Goal: Information Seeking & Learning: Check status

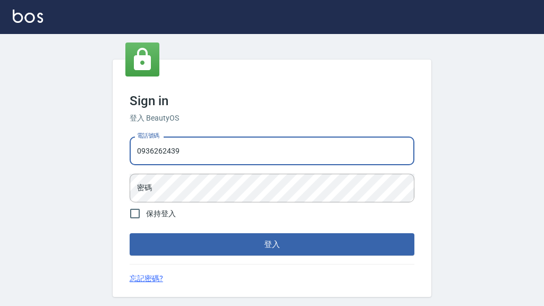
type input "0936262439"
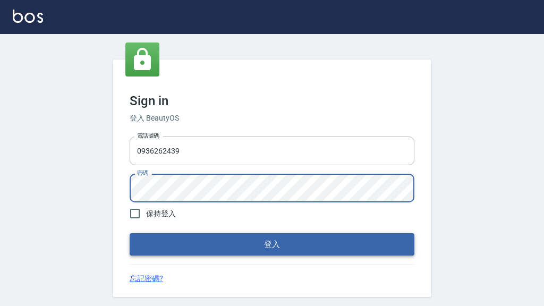
click at [271, 246] on button "登入" at bounding box center [272, 244] width 285 height 22
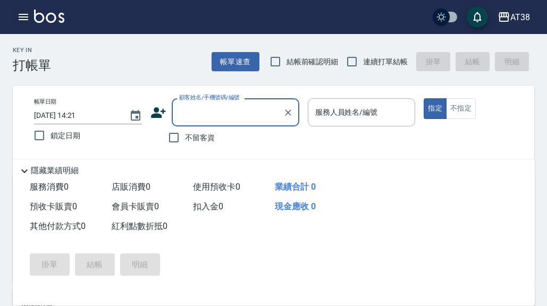
click at [27, 20] on icon "button" at bounding box center [24, 17] width 10 height 6
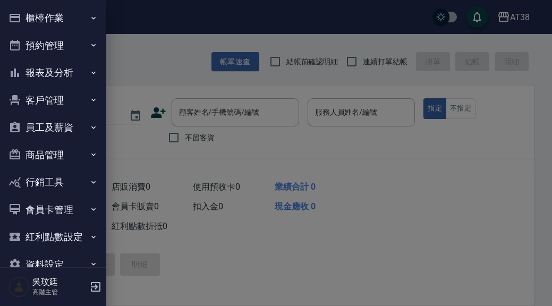
click at [51, 128] on button "員工及薪資" at bounding box center [53, 128] width 98 height 28
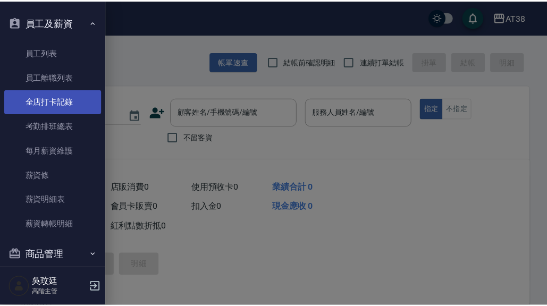
scroll to position [106, 0]
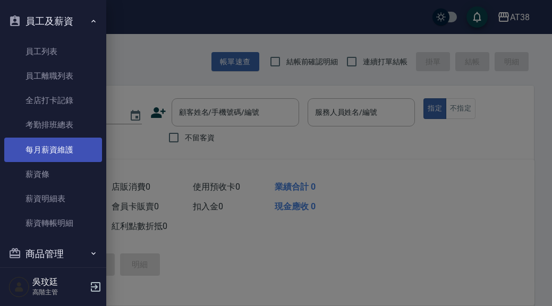
click at [60, 150] on link "每月薪資維護" at bounding box center [53, 150] width 98 height 24
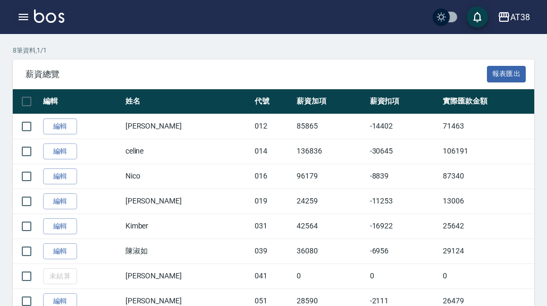
click at [28, 18] on icon "button" at bounding box center [23, 17] width 13 height 13
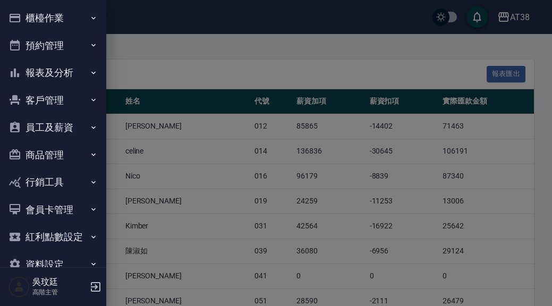
click at [58, 71] on button "報表及分析" at bounding box center [53, 73] width 98 height 28
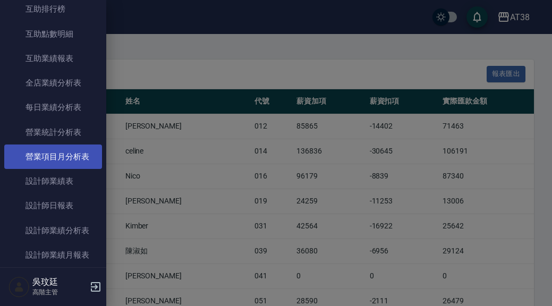
scroll to position [271, 0]
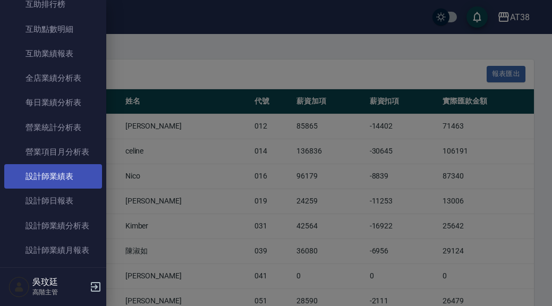
click at [61, 171] on link "設計師業績表" at bounding box center [53, 176] width 98 height 24
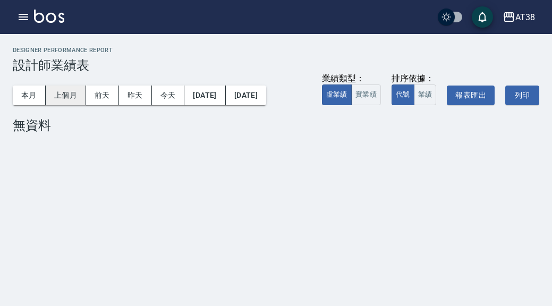
click at [65, 99] on button "上個月" at bounding box center [66, 96] width 40 height 20
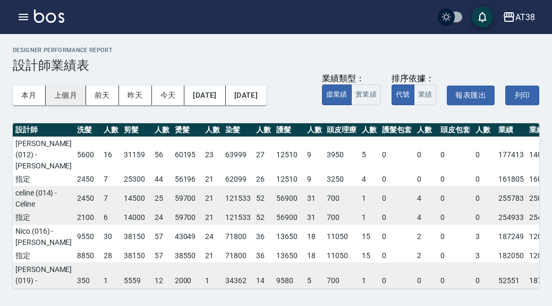
click at [59, 96] on button "上個月" at bounding box center [66, 96] width 40 height 20
click at [222, 94] on button "[DATE]" at bounding box center [204, 96] width 41 height 20
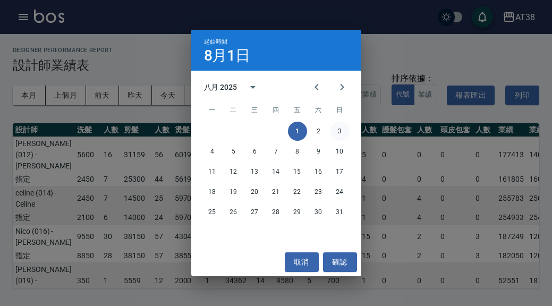
click at [340, 132] on button "3" at bounding box center [340, 131] width 19 height 19
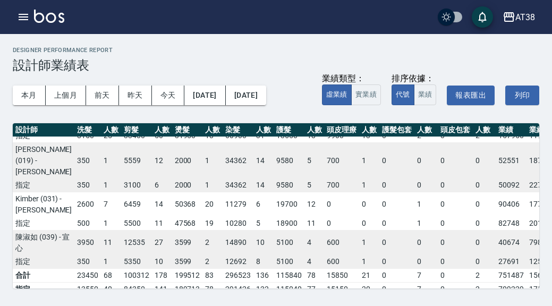
scroll to position [126, 0]
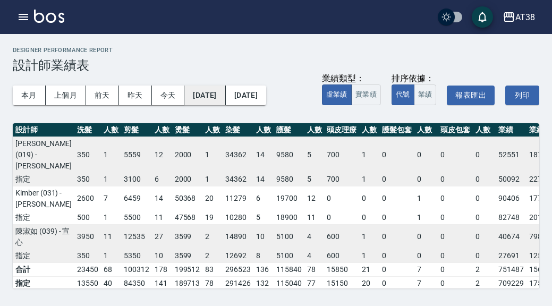
click at [207, 98] on button "[DATE]" at bounding box center [204, 96] width 41 height 20
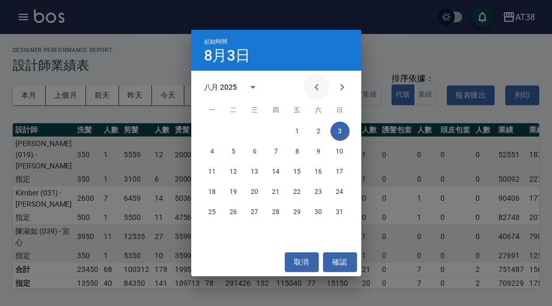
click at [316, 87] on icon "Previous month" at bounding box center [317, 87] width 4 height 6
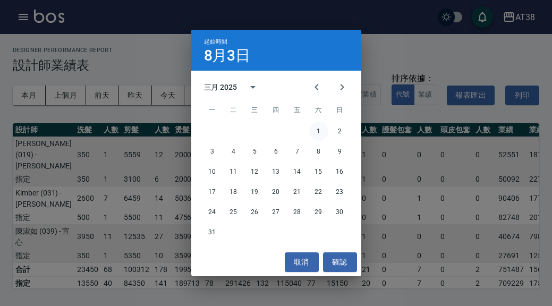
click at [321, 130] on button "1" at bounding box center [318, 131] width 19 height 19
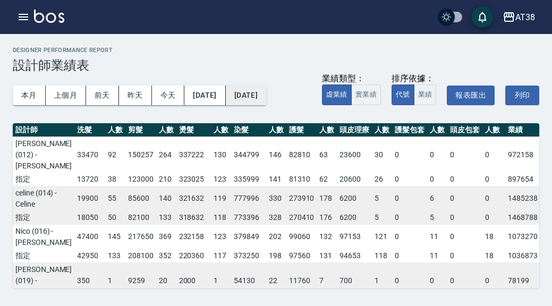
click at [266, 94] on button "[DATE]" at bounding box center [246, 96] width 40 height 20
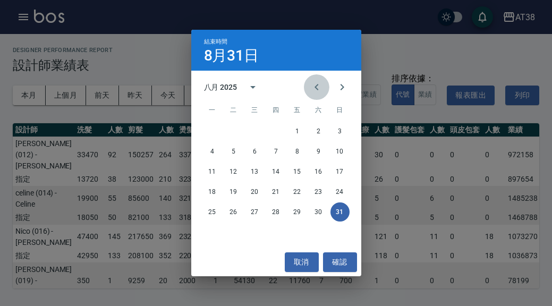
click at [318, 88] on icon "Previous month" at bounding box center [316, 87] width 13 height 13
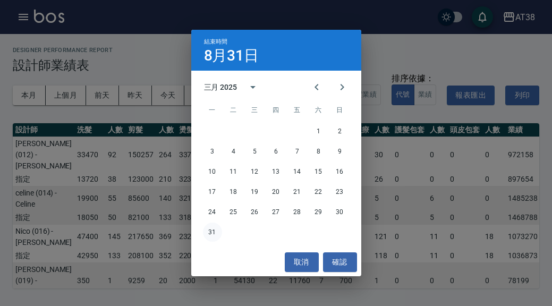
click at [212, 238] on button "31" at bounding box center [212, 232] width 19 height 19
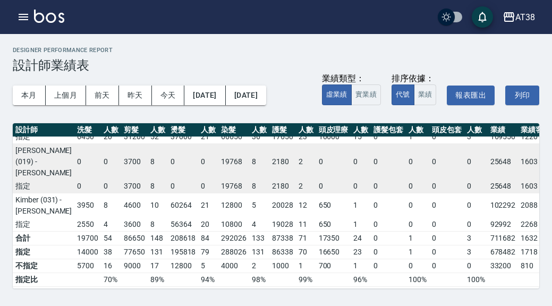
scroll to position [131, 0]
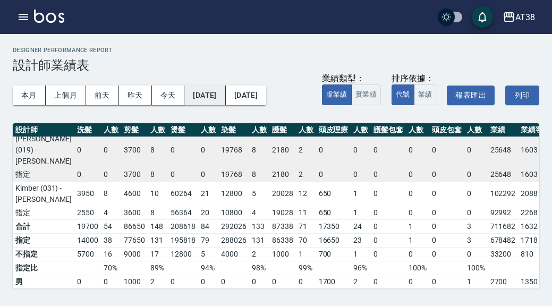
click at [225, 95] on button "[DATE]" at bounding box center [204, 96] width 41 height 20
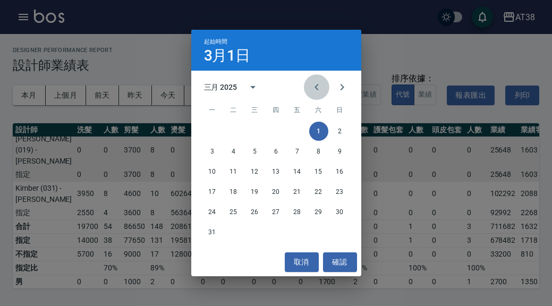
click at [312, 88] on icon "Previous month" at bounding box center [316, 87] width 13 height 13
click at [318, 130] on button "1" at bounding box center [318, 131] width 19 height 19
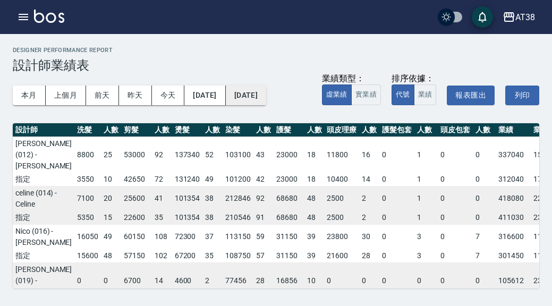
click at [266, 99] on button "[DATE]" at bounding box center [246, 96] width 40 height 20
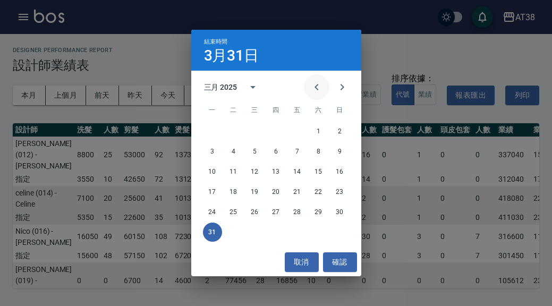
click at [314, 88] on icon "Previous month" at bounding box center [316, 87] width 13 height 13
click at [300, 210] on button "28" at bounding box center [297, 212] width 19 height 19
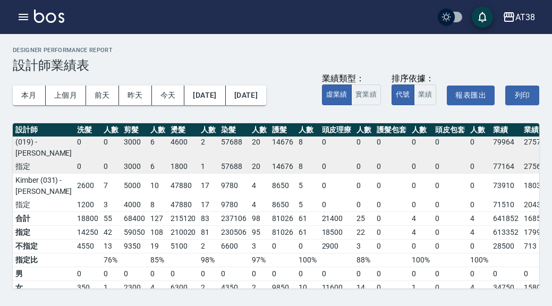
scroll to position [135, 0]
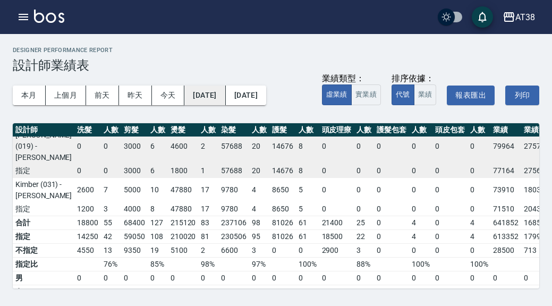
click at [225, 96] on button "[DATE]" at bounding box center [204, 96] width 41 height 20
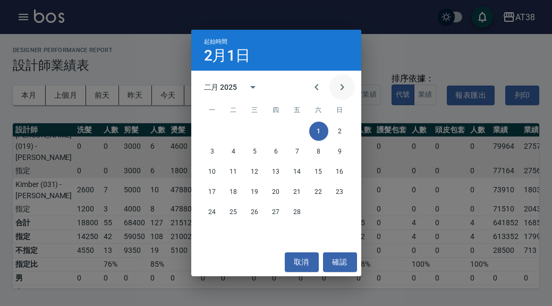
click at [344, 90] on icon "Next month" at bounding box center [342, 87] width 13 height 13
click at [229, 130] on button "1" at bounding box center [233, 131] width 19 height 19
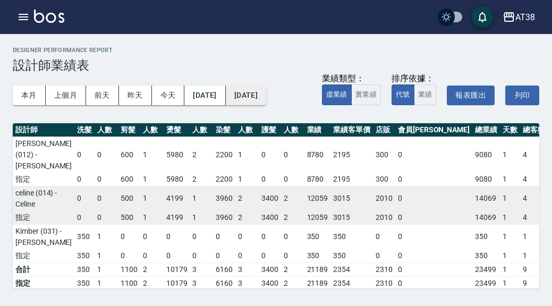
click at [266, 90] on button "[DATE]" at bounding box center [246, 96] width 40 height 20
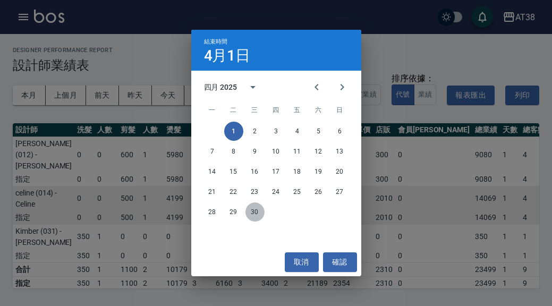
click at [256, 214] on button "30" at bounding box center [255, 212] width 19 height 19
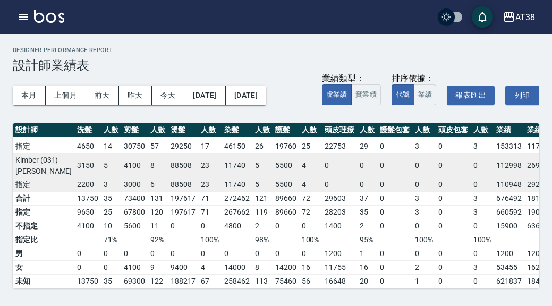
scroll to position [131, 0]
click at [225, 98] on button "[DATE]" at bounding box center [204, 96] width 41 height 20
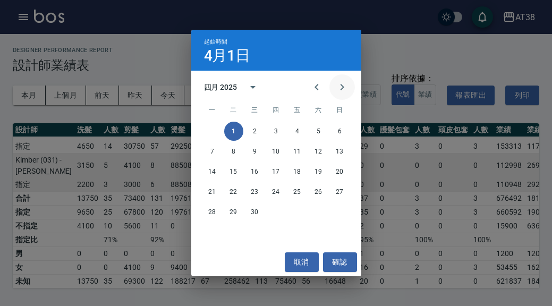
click at [342, 86] on icon "Next month" at bounding box center [342, 87] width 4 height 6
click at [273, 133] on button "1" at bounding box center [276, 131] width 19 height 19
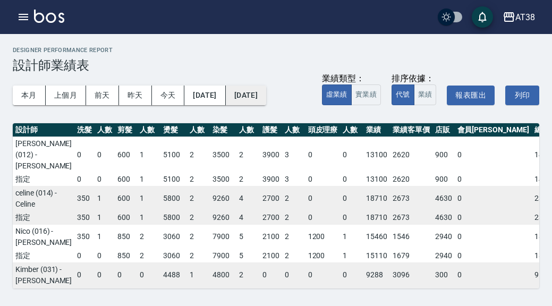
click at [266, 101] on button "[DATE]" at bounding box center [246, 96] width 40 height 20
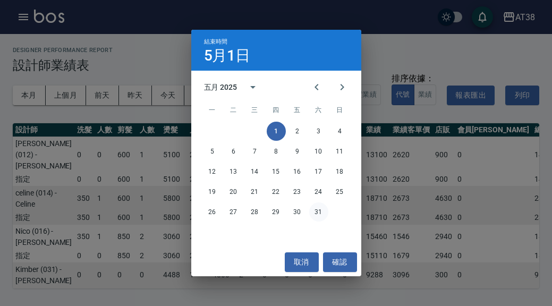
click at [320, 212] on button "31" at bounding box center [318, 212] width 19 height 19
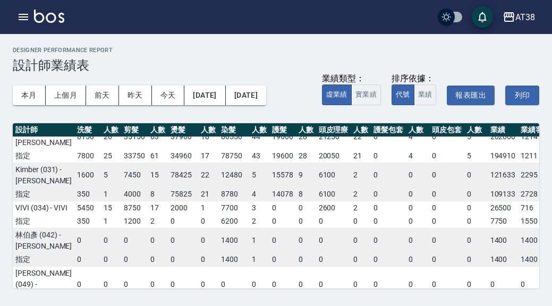
scroll to position [102, 0]
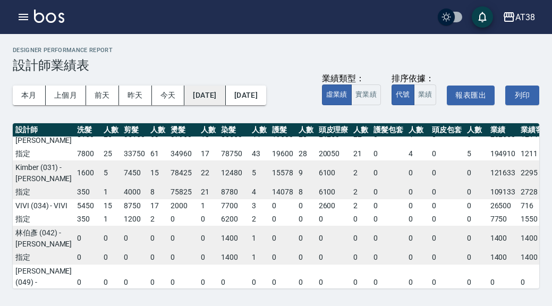
click at [225, 90] on button "[DATE]" at bounding box center [204, 96] width 41 height 20
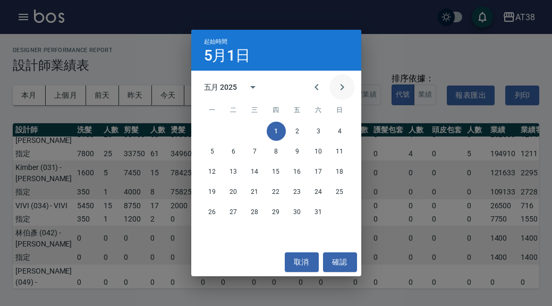
click at [346, 87] on icon "Next month" at bounding box center [342, 87] width 13 height 13
click at [341, 130] on button "1" at bounding box center [340, 131] width 19 height 19
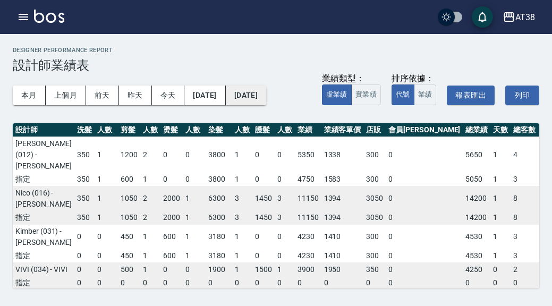
click at [266, 94] on button "[DATE]" at bounding box center [246, 96] width 40 height 20
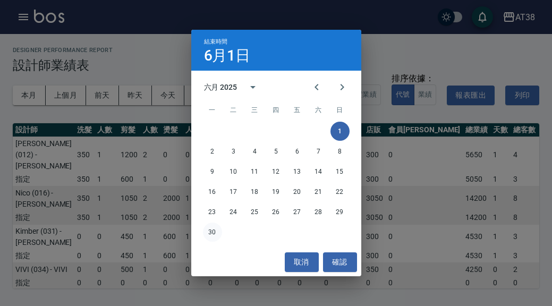
click at [215, 233] on button "30" at bounding box center [212, 232] width 19 height 19
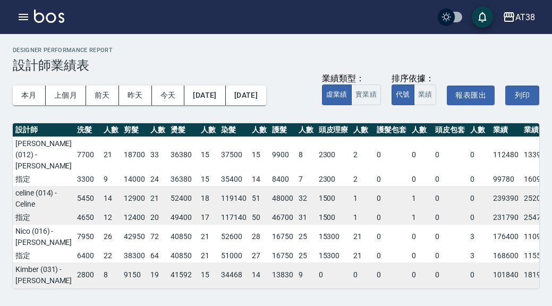
click at [249, 225] on td "50" at bounding box center [259, 218] width 20 height 14
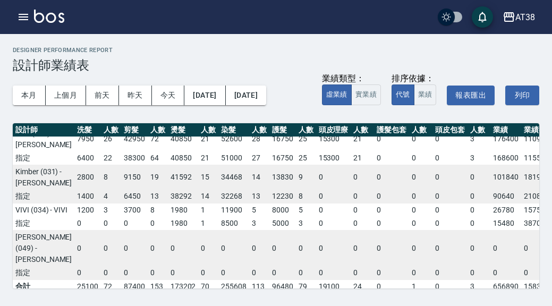
scroll to position [98, 0]
click at [225, 94] on button "[DATE]" at bounding box center [204, 96] width 41 height 20
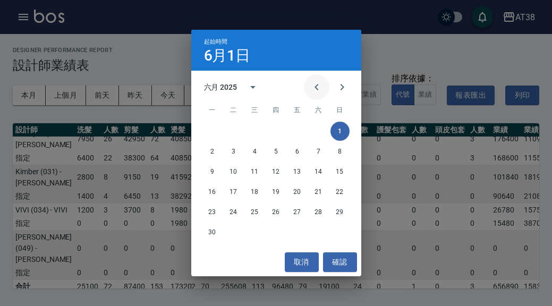
click at [315, 88] on icon "Previous month" at bounding box center [317, 87] width 4 height 6
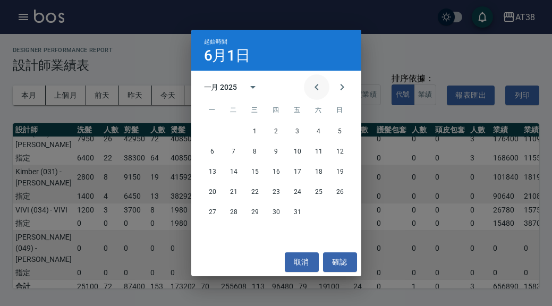
click at [315, 88] on icon "Previous month" at bounding box center [317, 87] width 4 height 6
click at [294, 135] on button "1" at bounding box center [297, 131] width 19 height 19
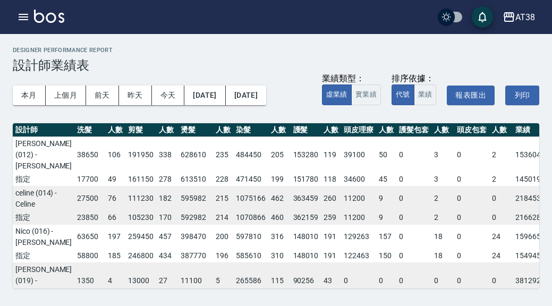
click at [266, 99] on button "[DATE]" at bounding box center [246, 96] width 40 height 20
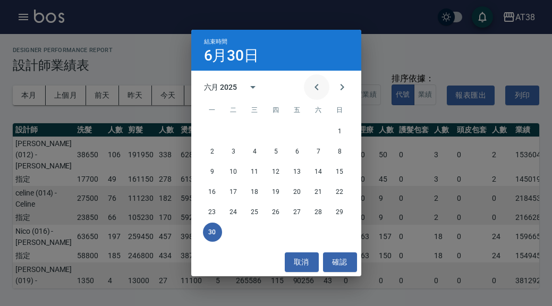
click at [319, 89] on icon "Previous month" at bounding box center [316, 87] width 13 height 13
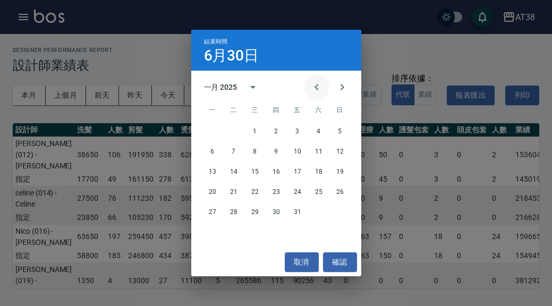
click at [319, 89] on icon "Previous month" at bounding box center [316, 87] width 13 height 13
click at [321, 211] on button "30" at bounding box center [318, 212] width 19 height 19
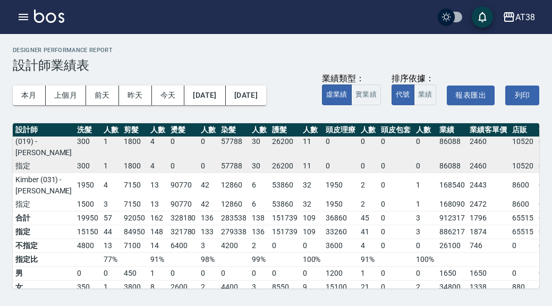
scroll to position [172, 0]
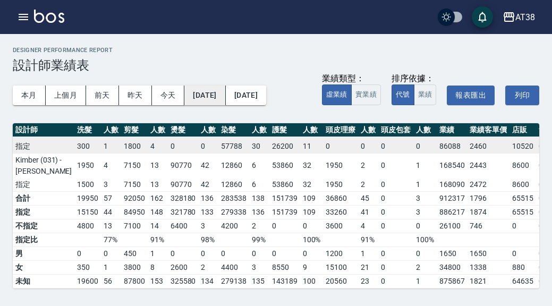
click at [225, 100] on button "[DATE]" at bounding box center [204, 96] width 41 height 20
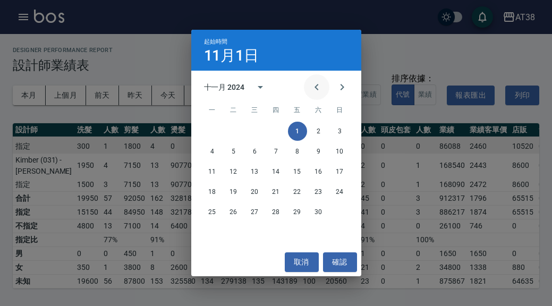
click at [316, 89] on icon "Previous month" at bounding box center [317, 87] width 4 height 6
click at [235, 132] on button "1" at bounding box center [233, 131] width 19 height 19
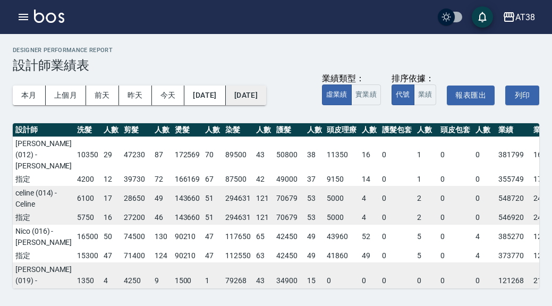
click at [266, 97] on button "[DATE]" at bounding box center [246, 96] width 40 height 20
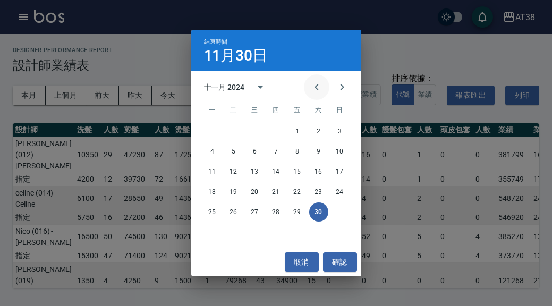
click at [317, 91] on icon "Previous month" at bounding box center [316, 87] width 13 height 13
click at [275, 212] on button "31" at bounding box center [276, 212] width 19 height 19
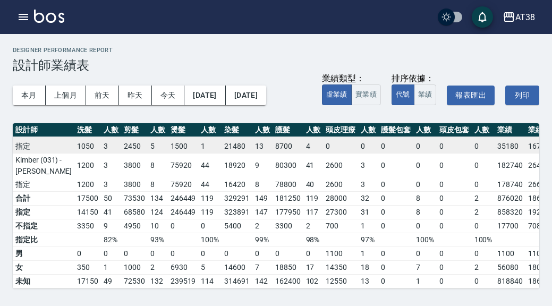
scroll to position [166, 0]
click at [225, 97] on button "[DATE]" at bounding box center [204, 96] width 41 height 20
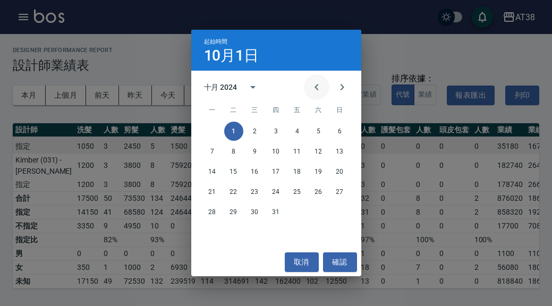
click at [313, 88] on icon "Previous month" at bounding box center [316, 87] width 13 height 13
click at [342, 130] on button "1" at bounding box center [340, 131] width 19 height 19
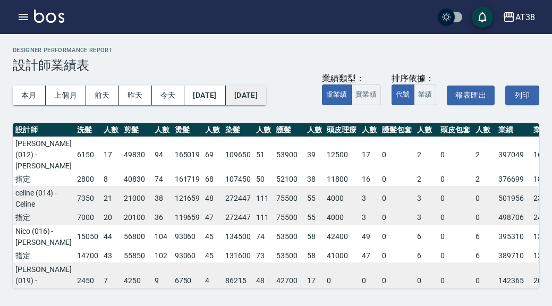
click at [266, 102] on button "[DATE]" at bounding box center [246, 96] width 40 height 20
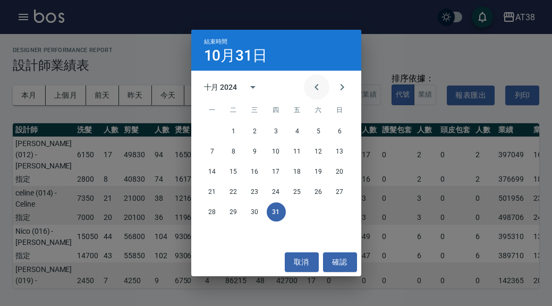
click at [314, 88] on icon "Previous month" at bounding box center [316, 87] width 13 height 13
click at [214, 231] on button "30" at bounding box center [212, 232] width 19 height 19
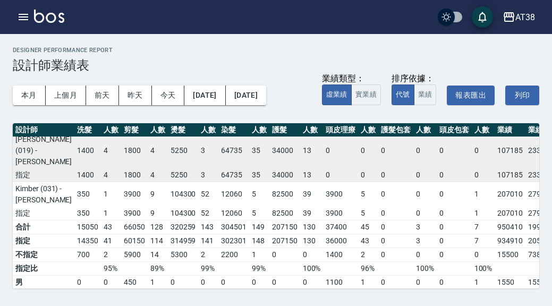
scroll to position [141, 0]
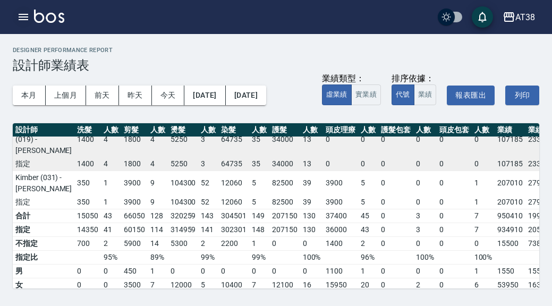
click at [29, 21] on icon "button" at bounding box center [23, 17] width 13 height 13
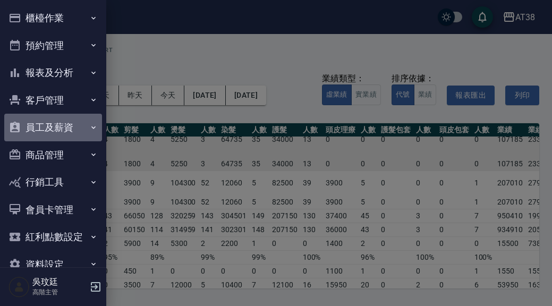
click at [56, 126] on button "員工及薪資" at bounding box center [53, 128] width 98 height 28
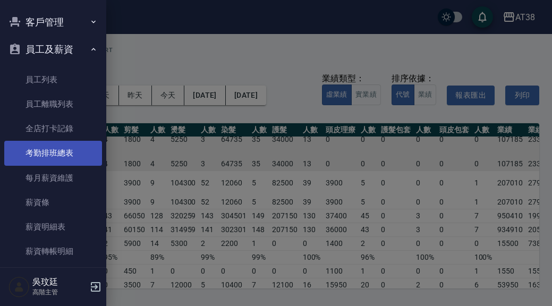
scroll to position [79, 0]
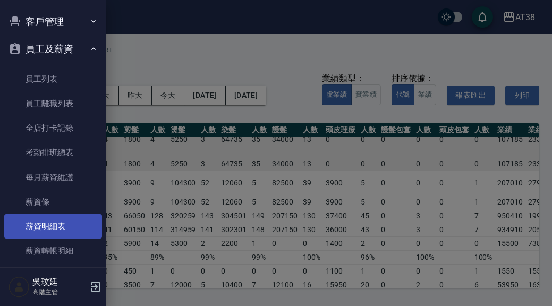
click at [55, 223] on link "薪資明細表" at bounding box center [53, 226] width 98 height 24
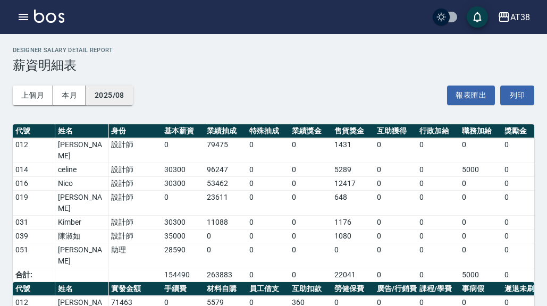
click at [109, 89] on button "2025/08" at bounding box center [109, 96] width 47 height 20
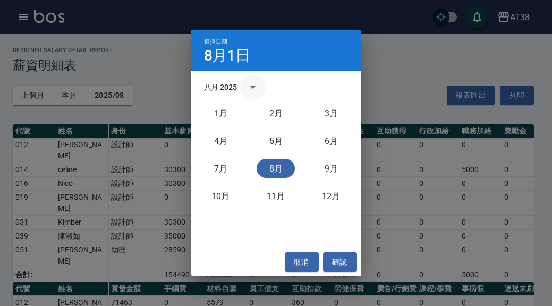
click at [252, 85] on icon "calendar view is open, switch to year view" at bounding box center [253, 87] width 13 height 13
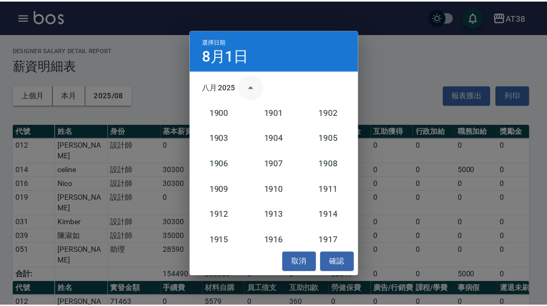
scroll to position [985, 0]
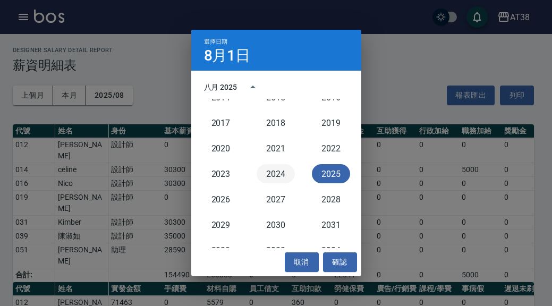
click at [279, 171] on button "2024" at bounding box center [276, 173] width 38 height 19
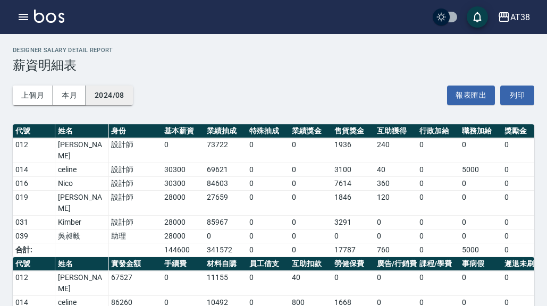
click at [112, 101] on button "2024/08" at bounding box center [109, 96] width 47 height 20
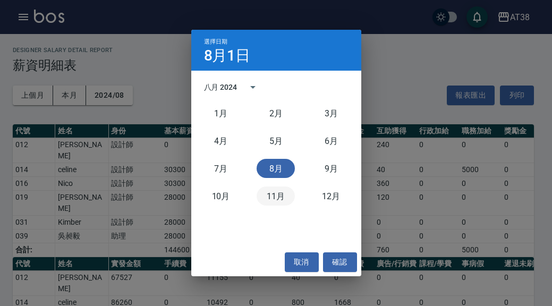
click at [277, 200] on button "11月" at bounding box center [276, 196] width 38 height 19
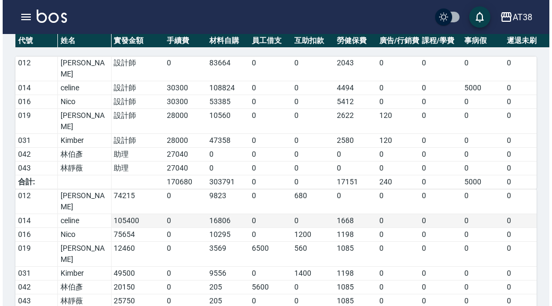
scroll to position [68, 0]
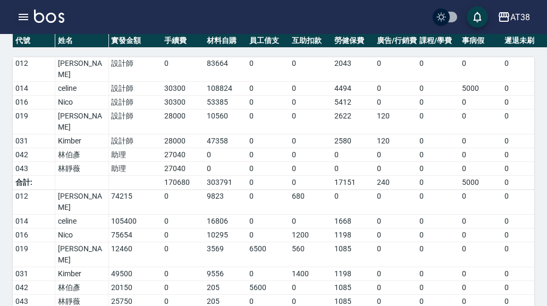
click at [25, 21] on icon "button" at bounding box center [23, 17] width 13 height 13
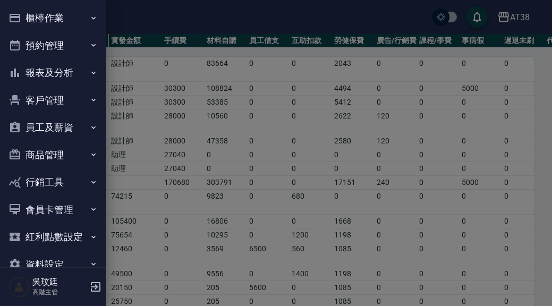
click at [49, 124] on button "員工及薪資" at bounding box center [53, 128] width 98 height 28
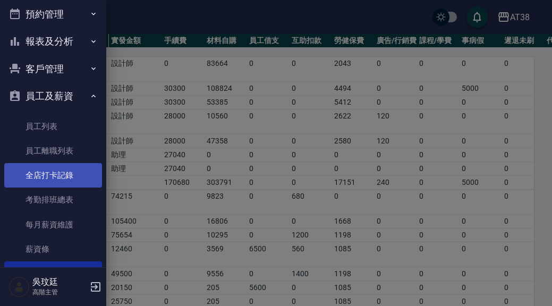
scroll to position [38, 0]
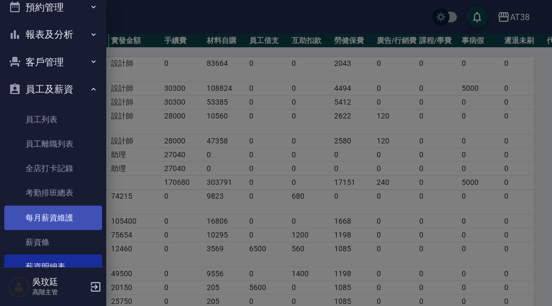
click at [50, 217] on link "每月薪資維護" at bounding box center [53, 218] width 98 height 24
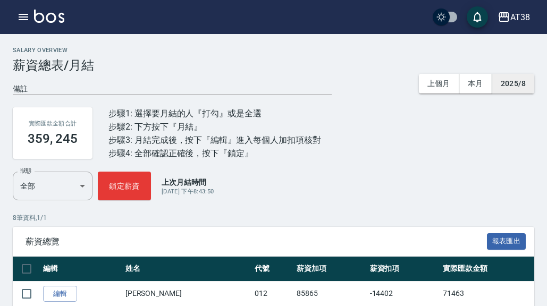
click at [515, 82] on button "2025/8" at bounding box center [513, 84] width 42 height 20
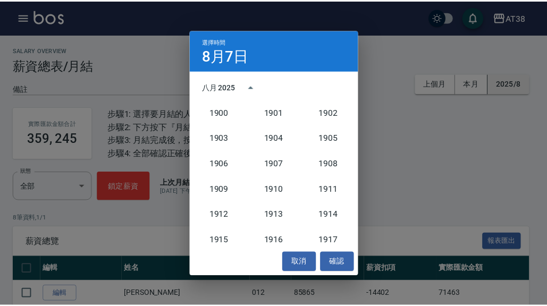
scroll to position [985, 0]
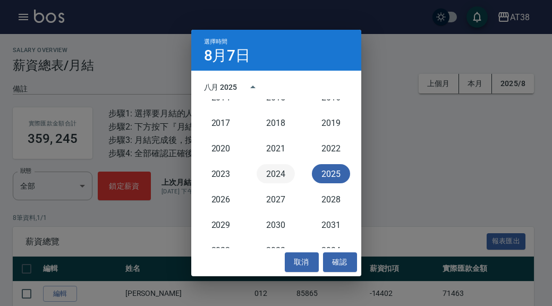
click at [279, 175] on button "2024" at bounding box center [276, 173] width 38 height 19
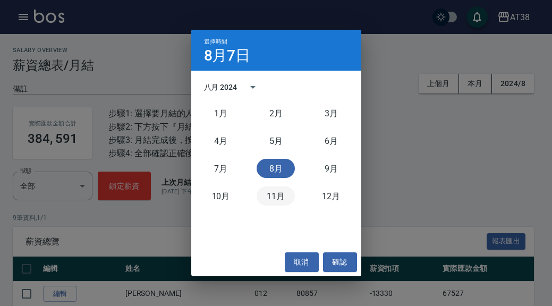
click at [278, 196] on button "11月" at bounding box center [276, 196] width 38 height 19
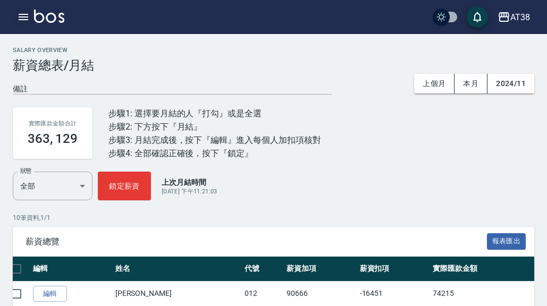
click at [23, 20] on icon "button" at bounding box center [24, 17] width 10 height 6
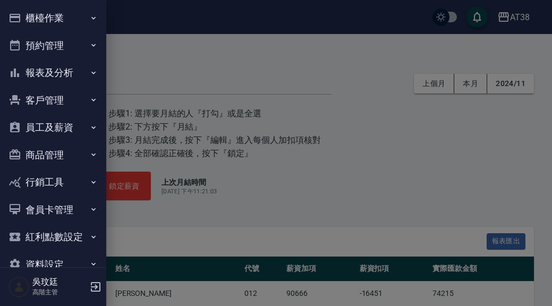
click at [61, 71] on button "報表及分析" at bounding box center [53, 73] width 98 height 28
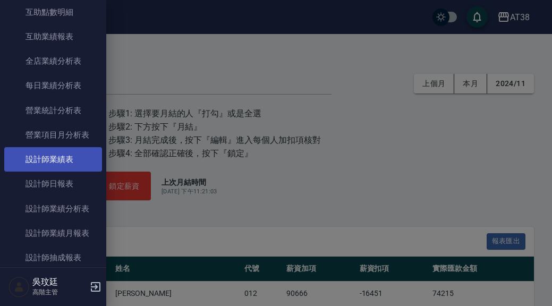
scroll to position [295, 0]
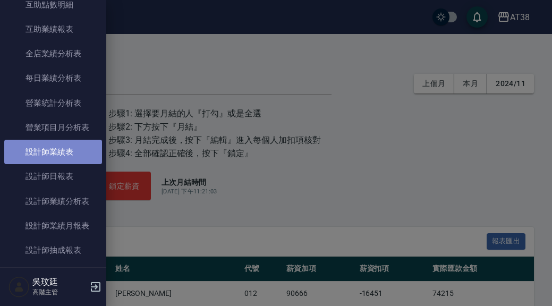
click at [67, 154] on link "設計師業績表" at bounding box center [53, 152] width 98 height 24
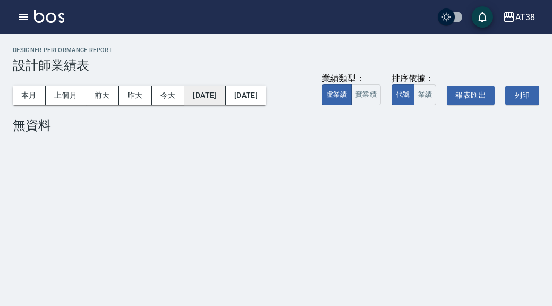
click at [220, 97] on button "[DATE]" at bounding box center [204, 96] width 41 height 20
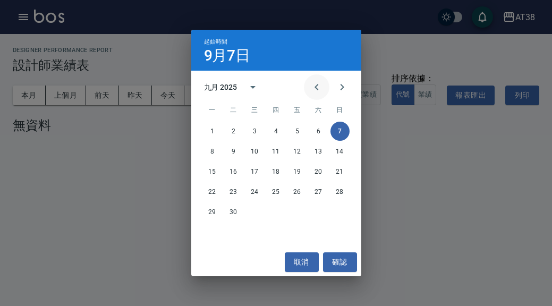
click at [318, 88] on icon "Previous month" at bounding box center [316, 87] width 13 height 13
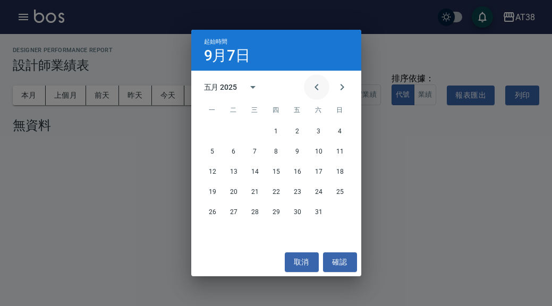
click at [318, 88] on icon "Previous month" at bounding box center [316, 87] width 13 height 13
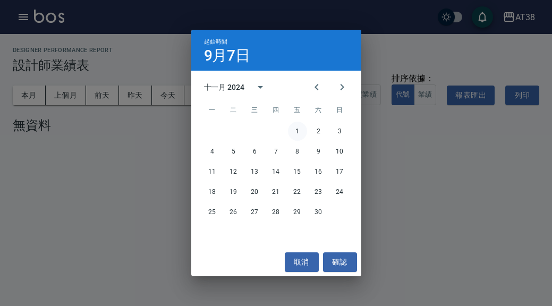
click at [297, 131] on button "1" at bounding box center [297, 131] width 19 height 19
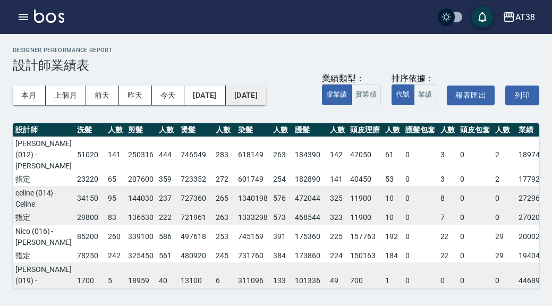
click at [266, 96] on button "[DATE]" at bounding box center [246, 96] width 40 height 20
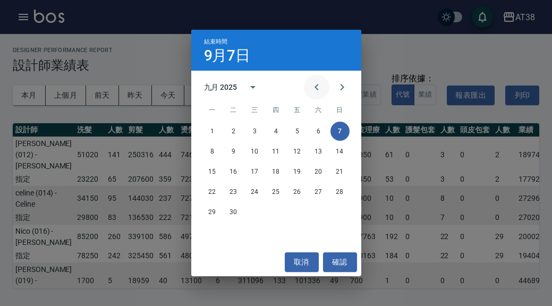
click at [318, 88] on icon "Previous month" at bounding box center [316, 87] width 13 height 13
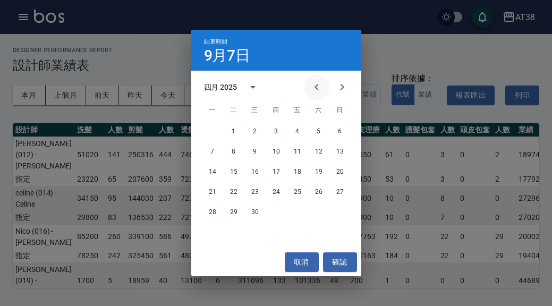
click at [318, 88] on icon "Previous month" at bounding box center [316, 87] width 13 height 13
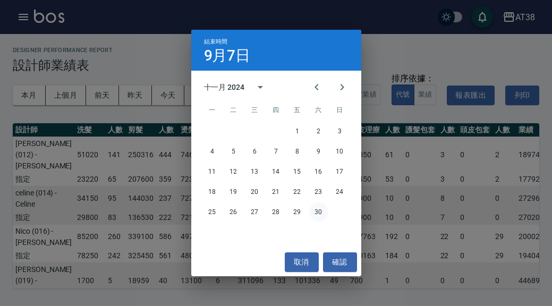
click at [322, 213] on button "30" at bounding box center [318, 212] width 19 height 19
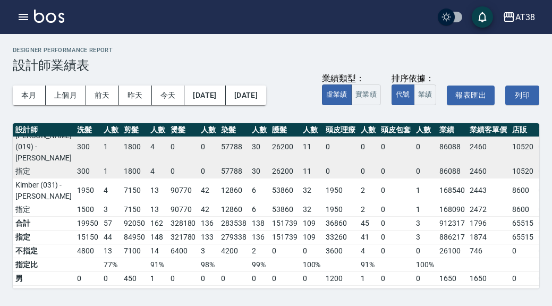
scroll to position [133, 0]
click at [225, 98] on button "[DATE]" at bounding box center [204, 96] width 41 height 20
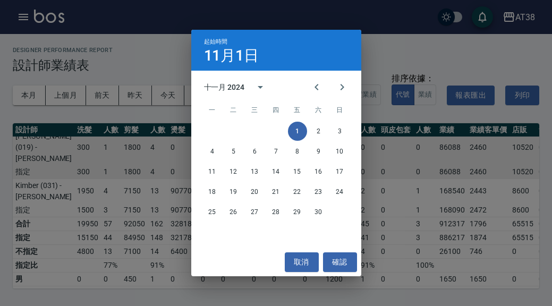
click at [386, 55] on div "起始時間 11月1日 十一月 2024 一 二 三 四 五 六 日 1 2 3 4 5 6 7 8 9 10 11 12 13 14 15 16 17 18 …" at bounding box center [276, 153] width 552 height 306
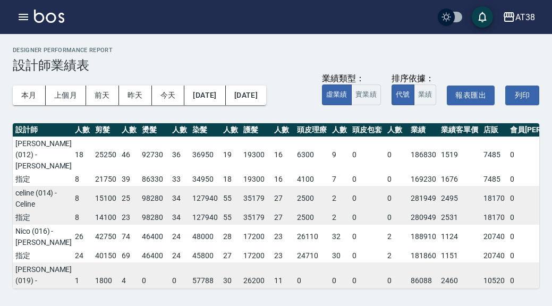
scroll to position [0, 29]
click at [221, 96] on button "[DATE]" at bounding box center [204, 96] width 41 height 20
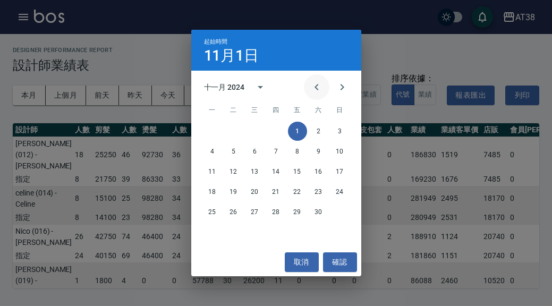
click at [312, 91] on icon "Previous month" at bounding box center [316, 87] width 13 height 13
click at [233, 128] on button "1" at bounding box center [233, 131] width 19 height 19
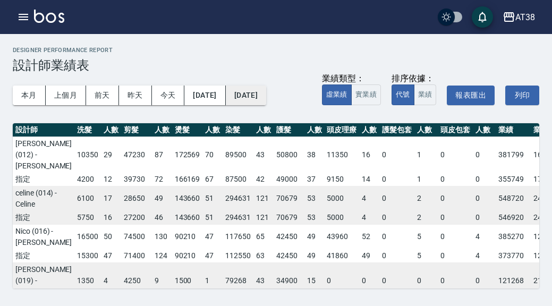
click at [266, 95] on button "[DATE]" at bounding box center [246, 96] width 40 height 20
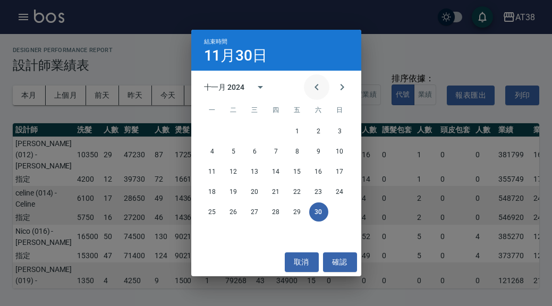
click at [319, 88] on icon "Previous month" at bounding box center [316, 87] width 13 height 13
click at [275, 212] on button "31" at bounding box center [276, 212] width 19 height 19
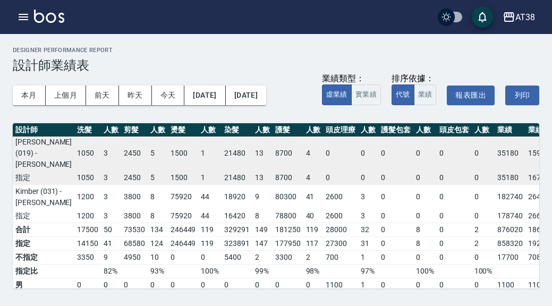
scroll to position [142, 0]
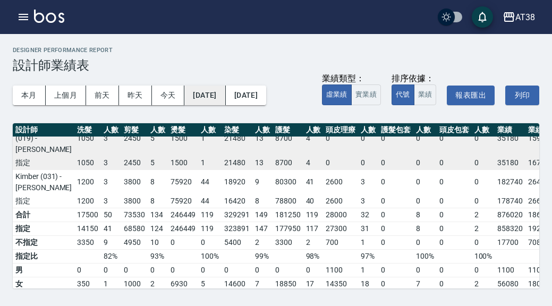
click at [225, 94] on button "[DATE]" at bounding box center [204, 96] width 41 height 20
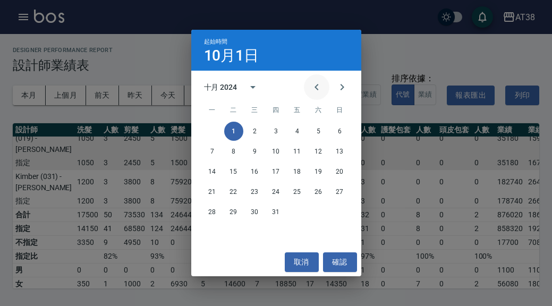
click at [317, 88] on icon "Previous month" at bounding box center [316, 87] width 13 height 13
click at [346, 133] on button "1" at bounding box center [340, 131] width 19 height 19
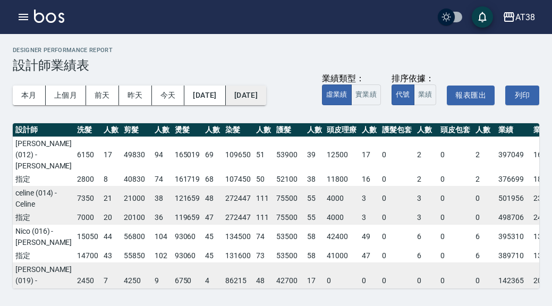
click at [266, 97] on button "[DATE]" at bounding box center [246, 96] width 40 height 20
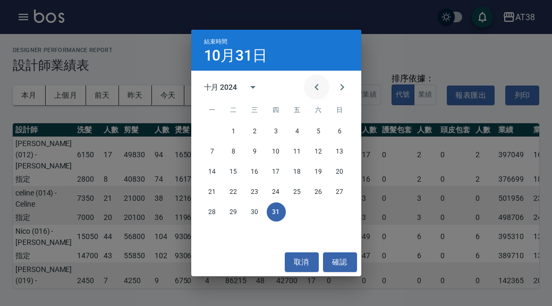
click at [320, 91] on icon "Previous month" at bounding box center [316, 87] width 13 height 13
click at [211, 236] on button "30" at bounding box center [212, 232] width 19 height 19
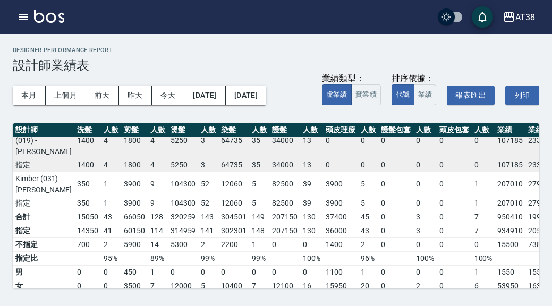
scroll to position [142, 0]
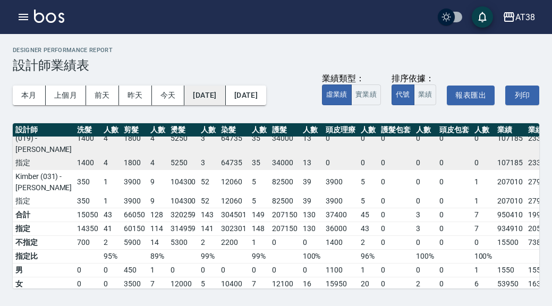
click at [225, 93] on button "[DATE]" at bounding box center [204, 96] width 41 height 20
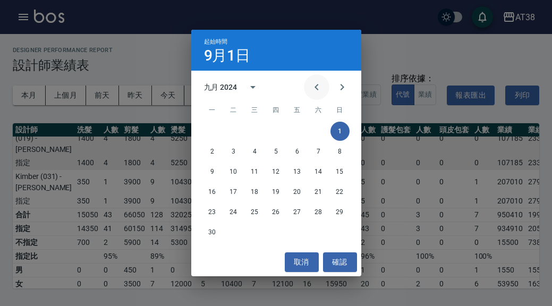
click at [317, 84] on icon "Previous month" at bounding box center [316, 87] width 13 height 13
click at [277, 131] on button "1" at bounding box center [276, 131] width 19 height 19
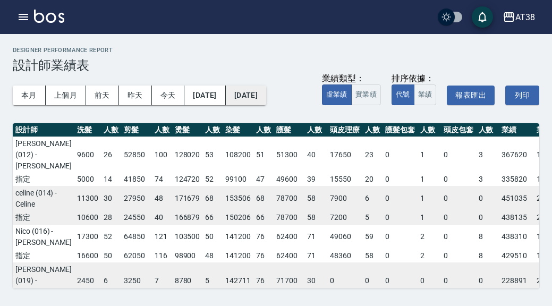
click at [266, 94] on button "[DATE]" at bounding box center [246, 96] width 40 height 20
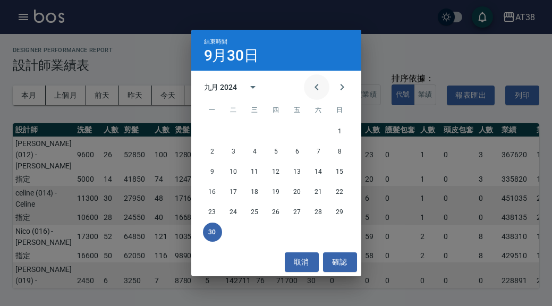
click at [314, 88] on icon "Previous month" at bounding box center [316, 87] width 13 height 13
click at [322, 214] on button "31" at bounding box center [318, 212] width 19 height 19
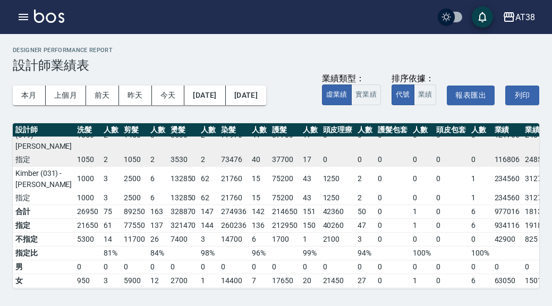
scroll to position [146, 0]
click at [30, 24] on button "button" at bounding box center [23, 16] width 21 height 21
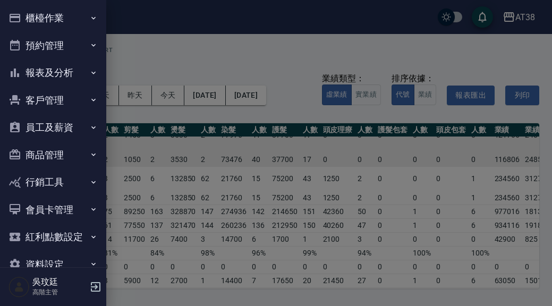
click at [65, 125] on button "員工及薪資" at bounding box center [53, 128] width 98 height 28
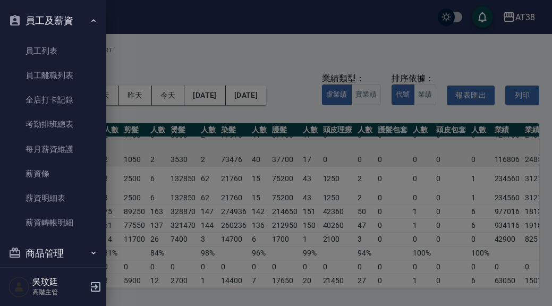
scroll to position [111, 0]
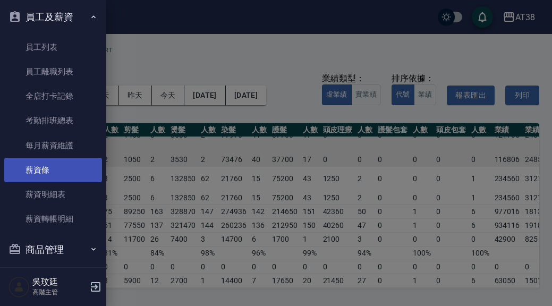
click at [56, 171] on link "薪資條" at bounding box center [53, 170] width 98 height 24
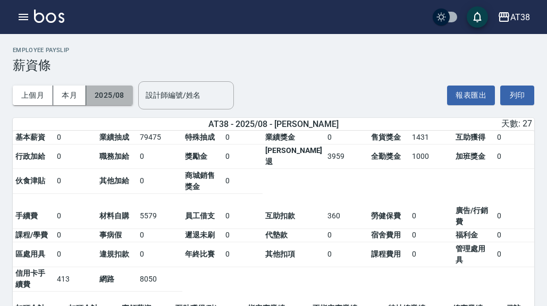
click at [102, 96] on button "2025/08" at bounding box center [109, 96] width 47 height 20
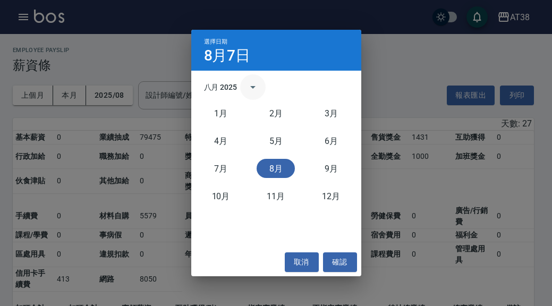
click at [248, 90] on icon "calendar view is open, switch to year view" at bounding box center [253, 87] width 13 height 13
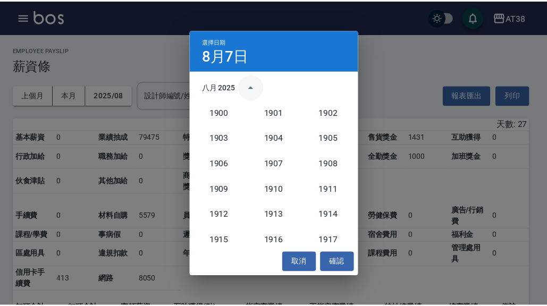
scroll to position [985, 0]
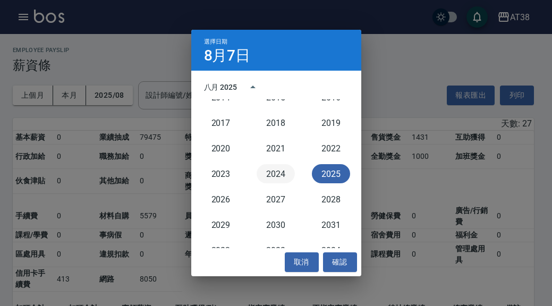
click at [271, 172] on button "2024" at bounding box center [276, 173] width 38 height 19
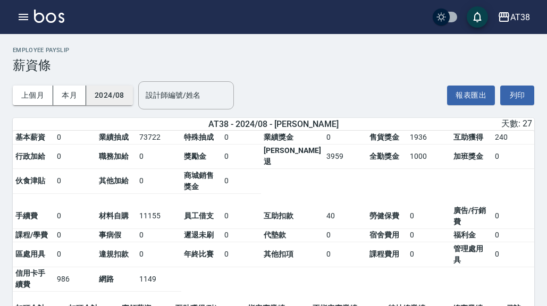
click at [112, 101] on button "2024/08" at bounding box center [109, 96] width 47 height 20
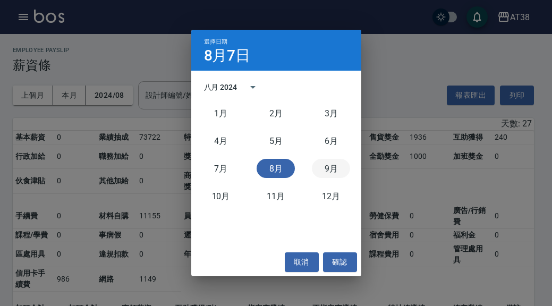
click at [329, 169] on button "9月" at bounding box center [331, 168] width 38 height 19
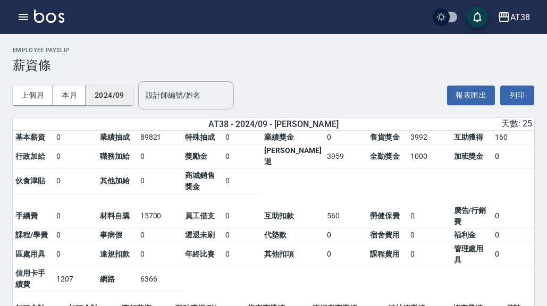
click at [106, 96] on button "2024/09" at bounding box center [109, 96] width 47 height 20
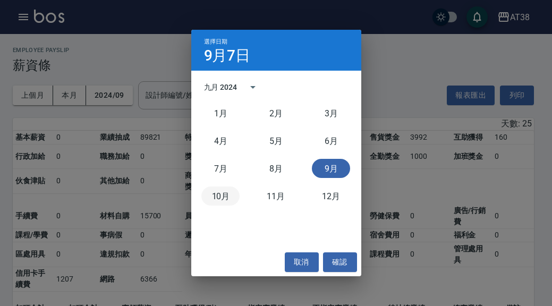
click at [226, 199] on button "10月" at bounding box center [220, 196] width 38 height 19
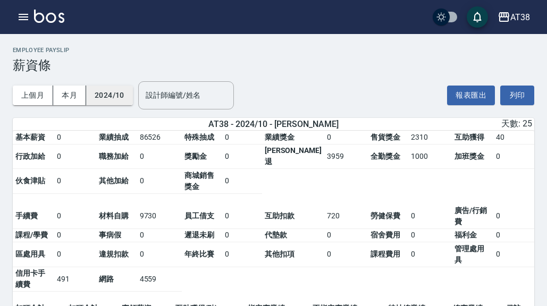
click at [116, 94] on button "2024/10" at bounding box center [109, 96] width 47 height 20
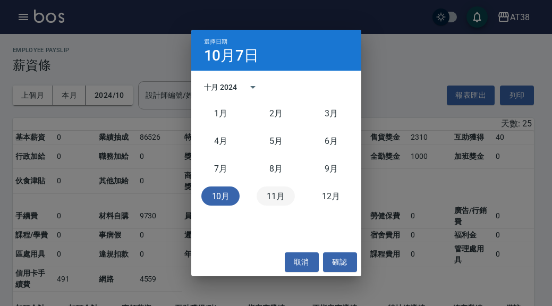
click at [279, 203] on button "11月" at bounding box center [276, 196] width 38 height 19
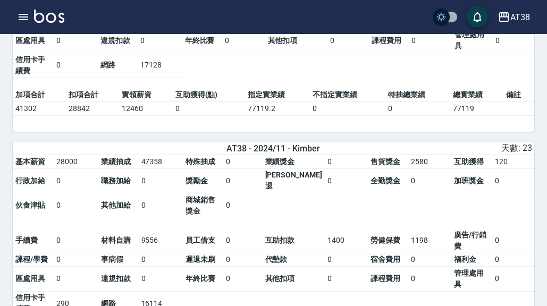
scroll to position [930, 0]
